Goal: Find contact information: Find contact information

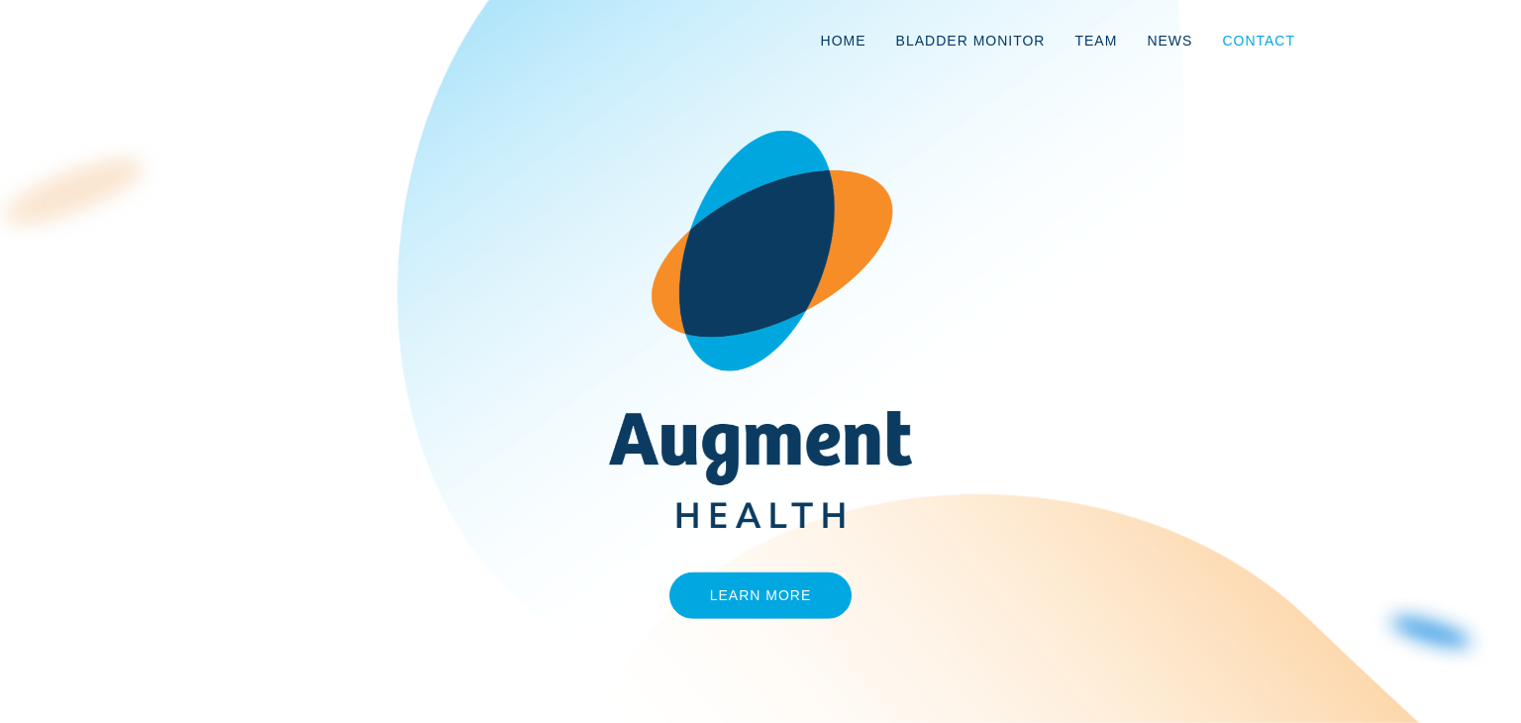
click at [1256, 37] on link "Contact" at bounding box center [1258, 40] width 103 height 65
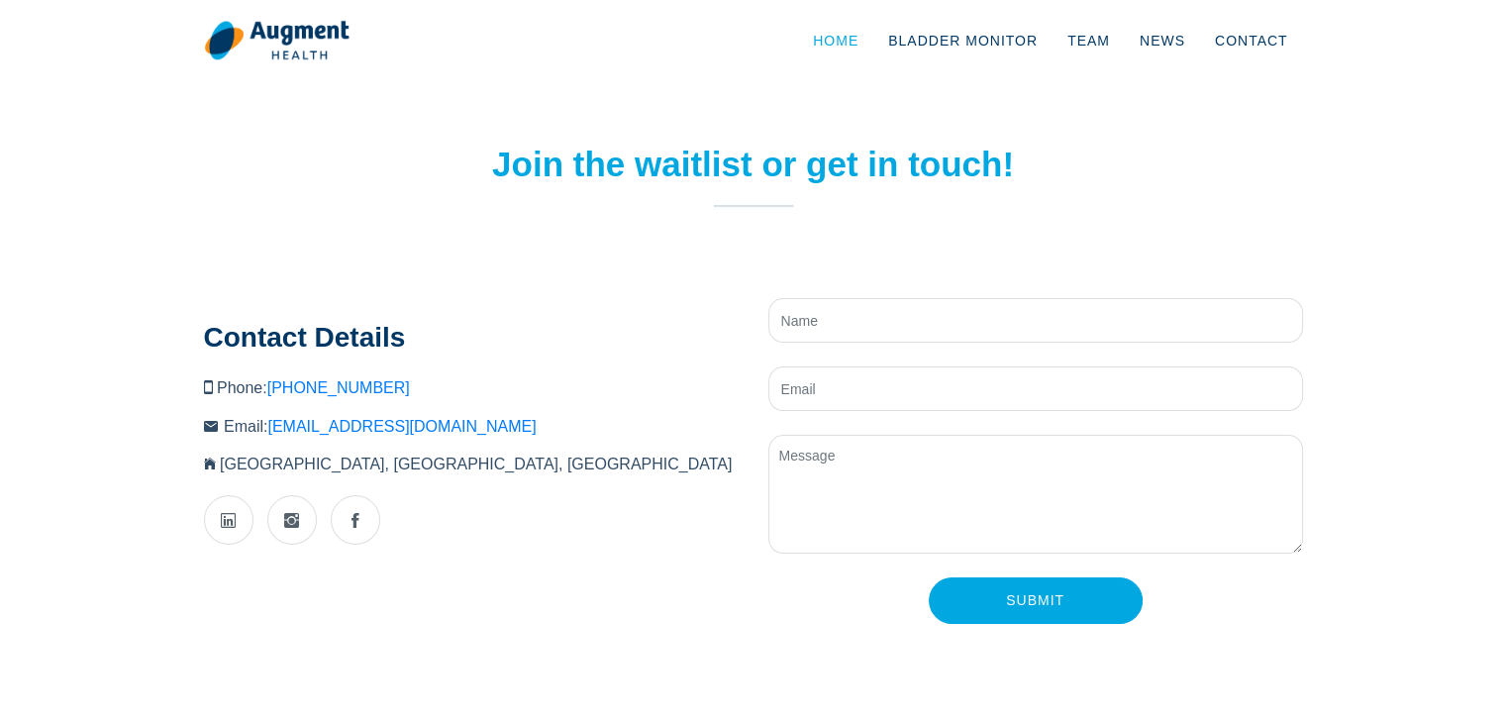
click at [858, 38] on link "Home" at bounding box center [835, 40] width 75 height 65
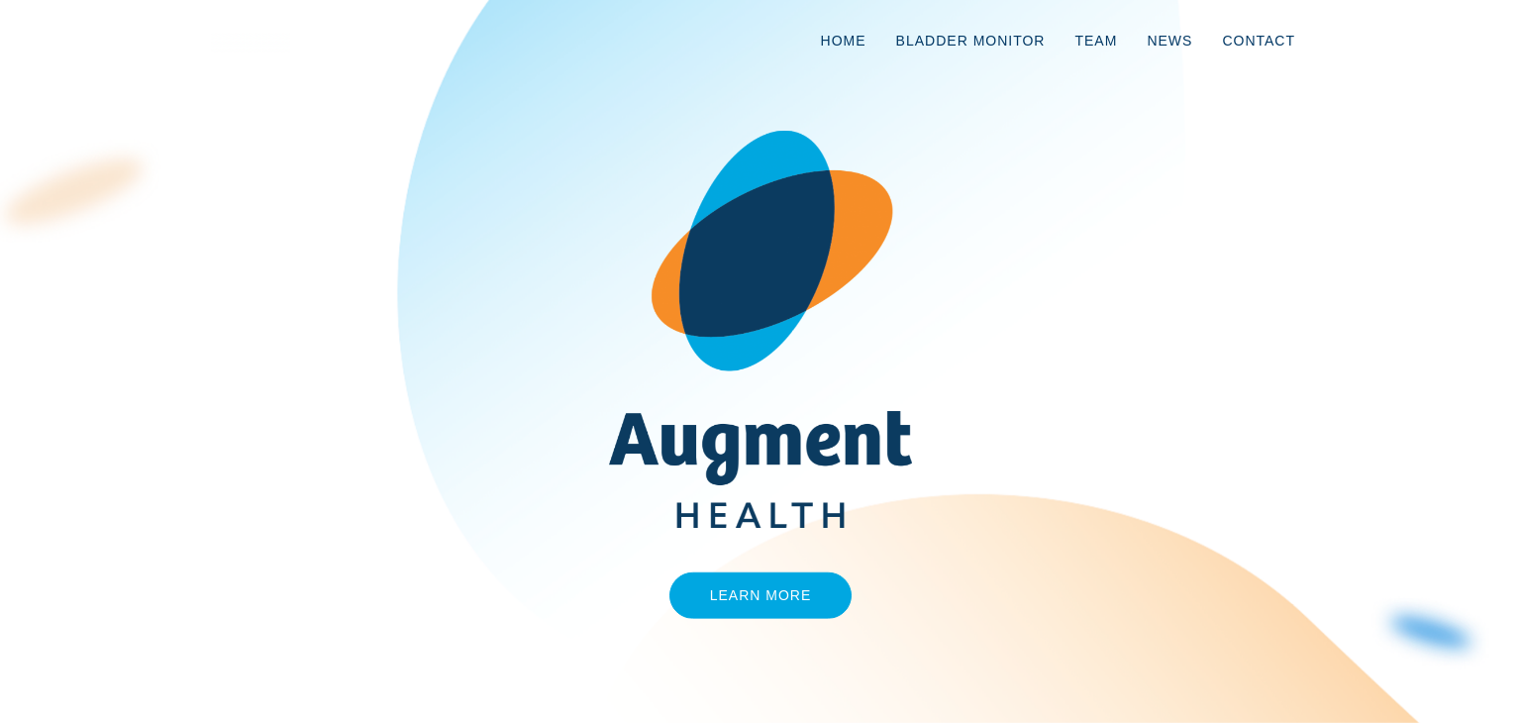
click at [208, 417] on div "Learn More" at bounding box center [760, 361] width 1129 height 561
